Goal: Information Seeking & Learning: Learn about a topic

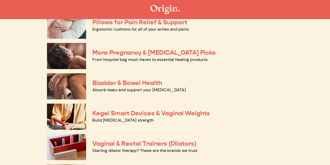
scroll to position [130, 0]
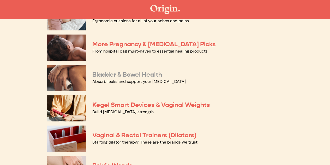
click at [121, 77] on link "Bladder & Bowel Health" at bounding box center [127, 74] width 70 height 8
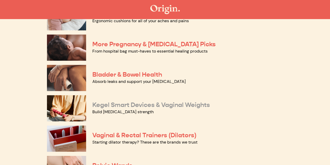
click at [118, 104] on link "Kegel Smart Devices & Vaginal Weights" at bounding box center [151, 105] width 118 height 8
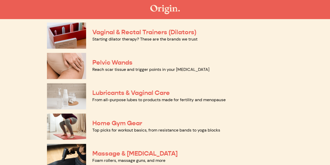
scroll to position [235, 0]
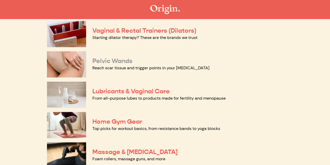
click at [103, 60] on link "Pelvic Wands" at bounding box center [112, 61] width 40 height 8
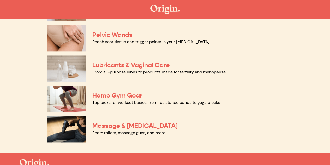
scroll to position [287, 0]
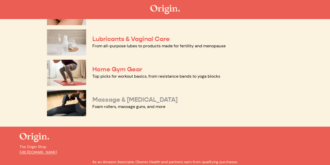
click at [117, 101] on link "Massage & Myofascial Release" at bounding box center [134, 99] width 85 height 8
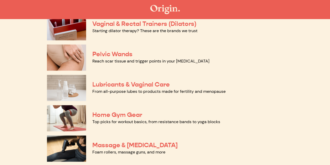
scroll to position [235, 0]
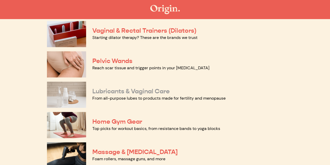
click at [110, 93] on link "Lubricants & Vaginal Care" at bounding box center [130, 91] width 77 height 8
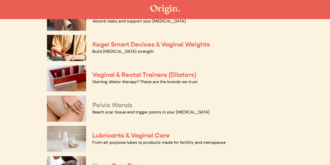
scroll to position [183, 0]
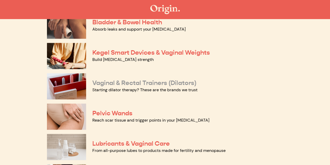
click at [114, 83] on link "Vaginal & Rectal Trainers (Dilators)" at bounding box center [144, 83] width 104 height 8
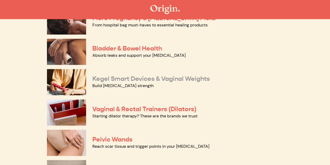
click at [125, 80] on link "Kegel Smart Devices & Vaginal Weights" at bounding box center [151, 79] width 118 height 8
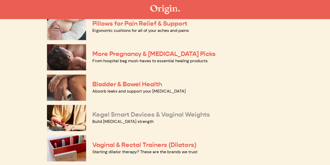
scroll to position [104, 0]
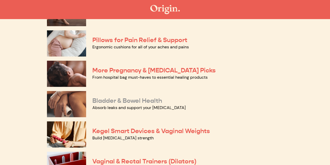
click at [132, 101] on link "Bladder & Bowel Health" at bounding box center [127, 100] width 70 height 8
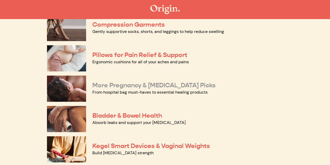
scroll to position [78, 0]
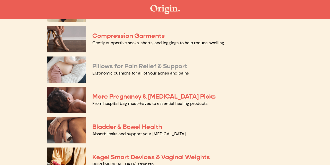
click at [104, 68] on link "Pillows for Pain Relief & Support" at bounding box center [139, 66] width 95 height 8
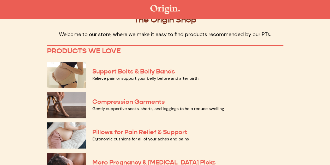
scroll to position [0, 0]
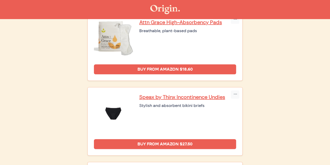
scroll to position [78, 0]
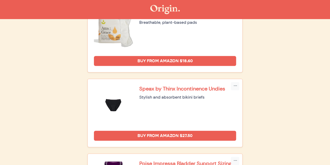
click at [159, 85] on p "Speax by Thinx Incontinence Undies" at bounding box center [187, 88] width 97 height 7
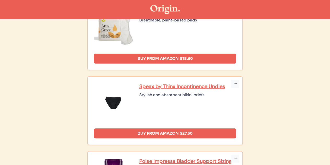
scroll to position [0, 0]
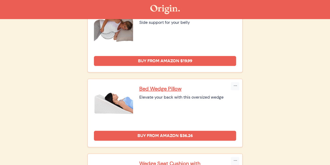
scroll to position [78, 0]
click at [153, 87] on p "Bed Wedge Pillow" at bounding box center [187, 88] width 97 height 7
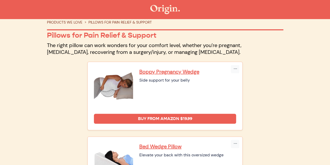
scroll to position [0, 0]
